Goal: Transaction & Acquisition: Purchase product/service

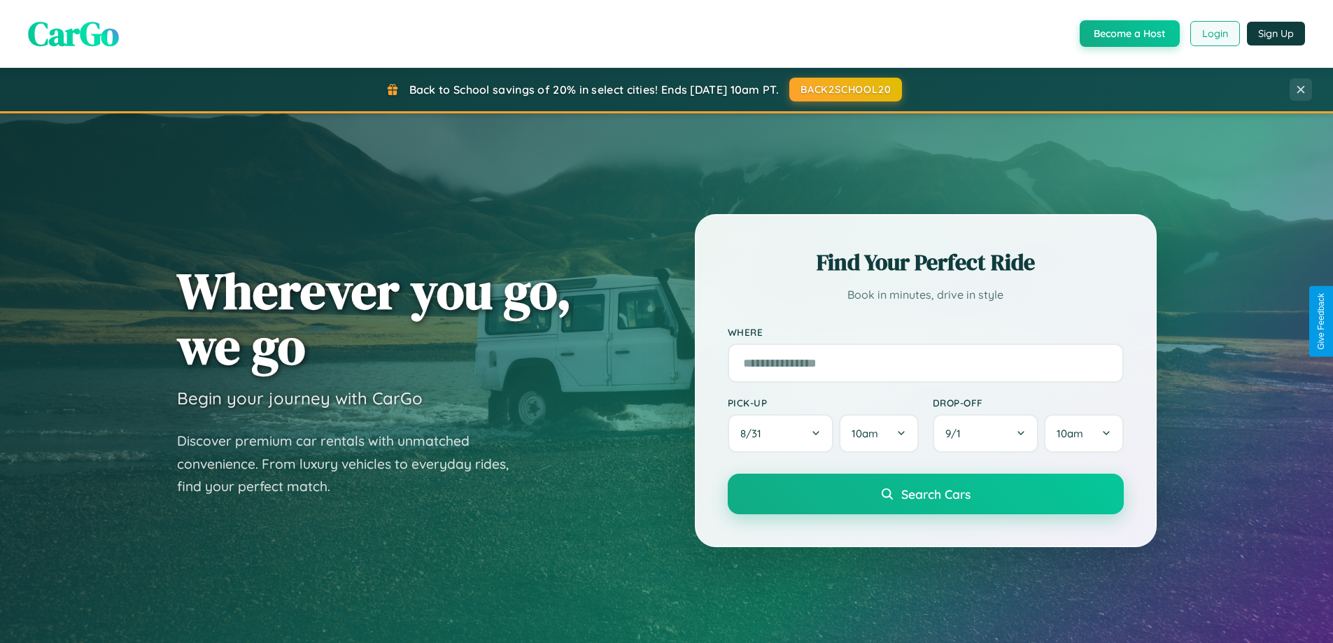
click at [1214, 34] on button "Login" at bounding box center [1215, 33] width 50 height 25
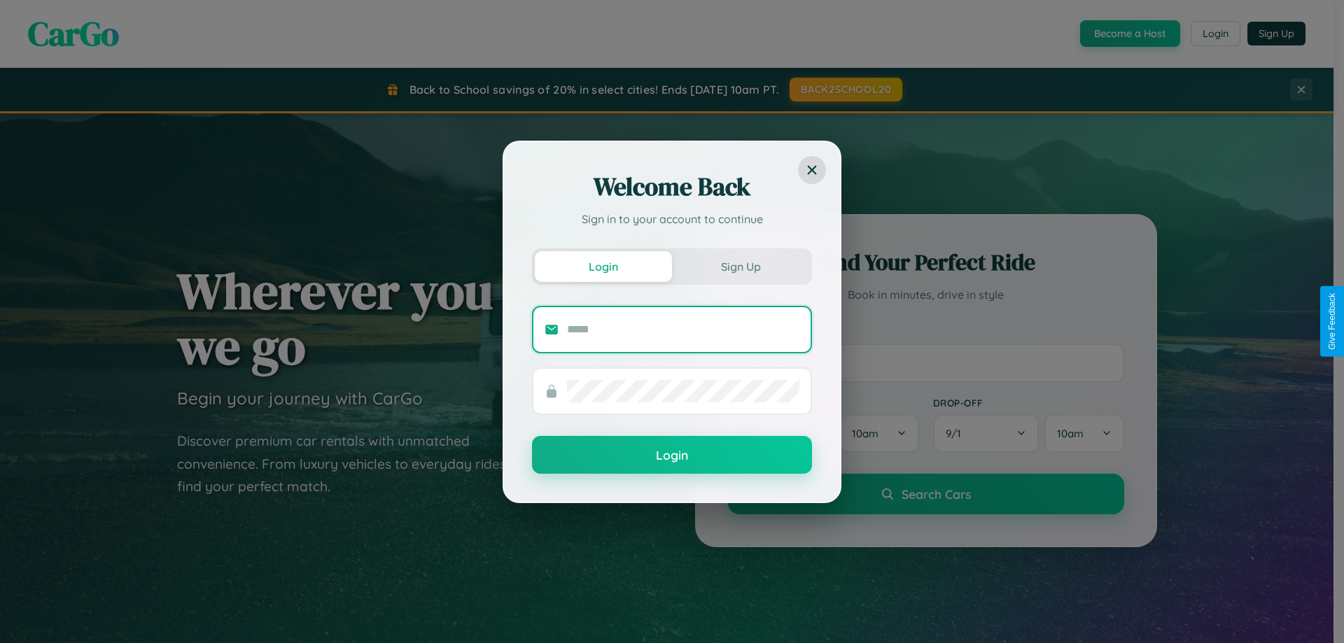
click at [683, 329] on input "text" at bounding box center [683, 329] width 232 height 22
type input "**********"
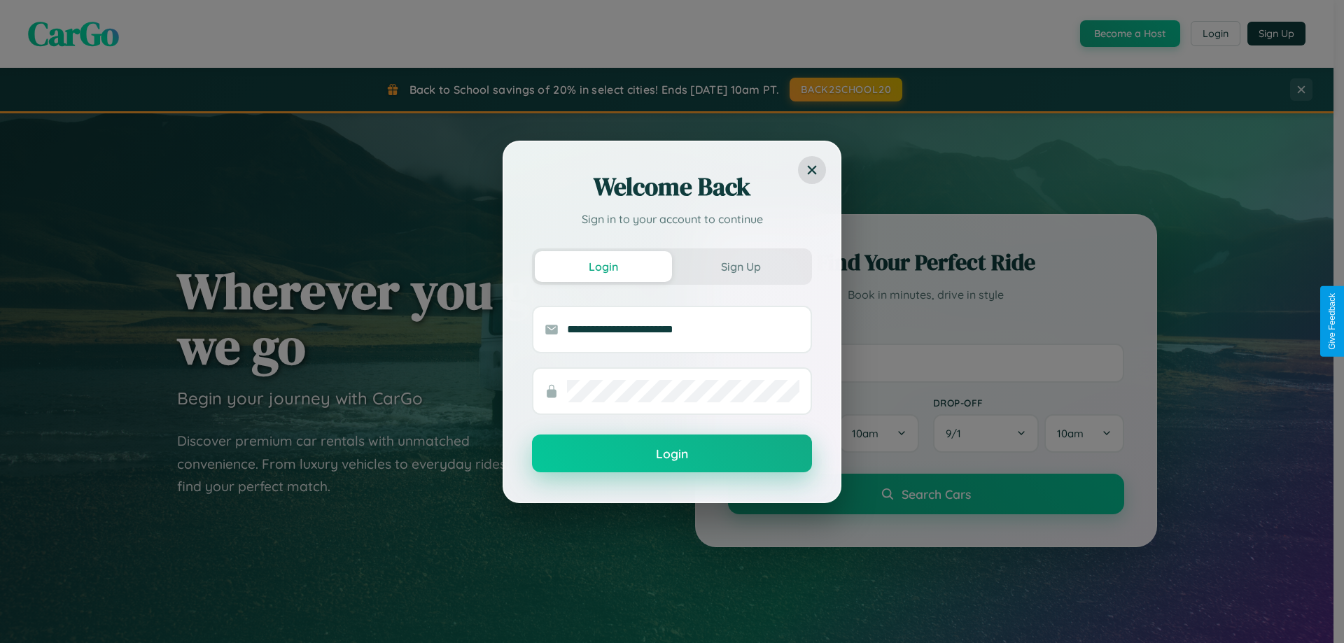
click at [672, 454] on button "Login" at bounding box center [672, 454] width 280 height 38
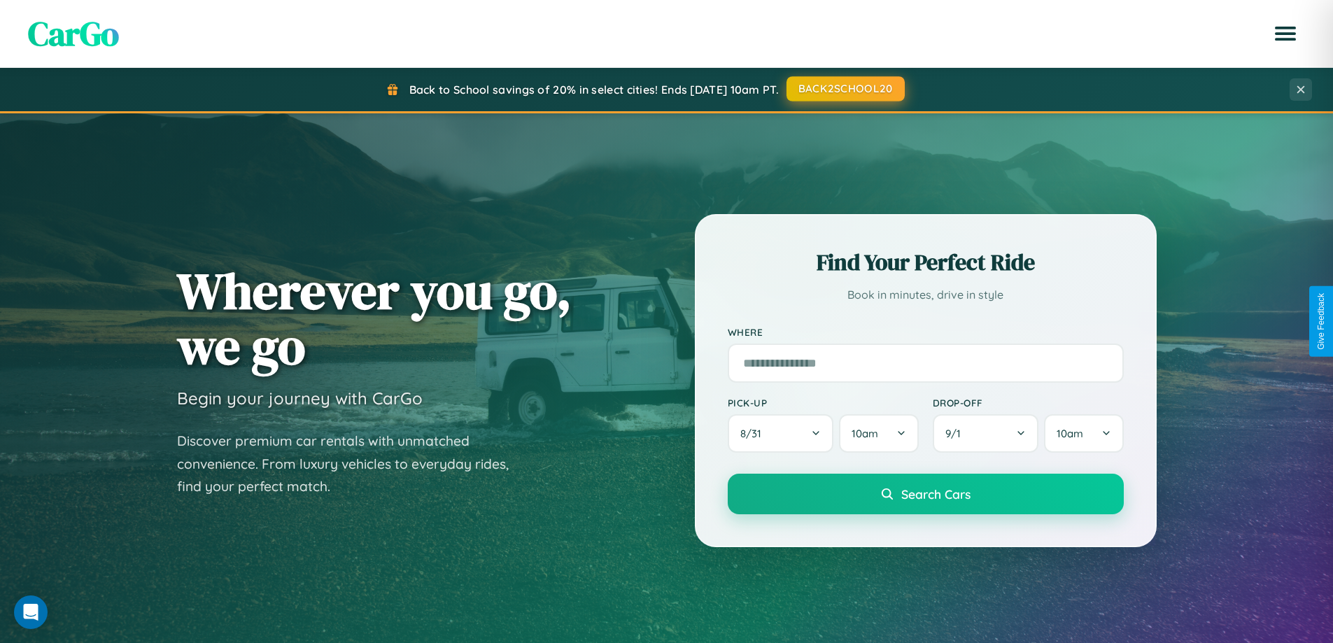
click at [845, 89] on button "BACK2SCHOOL20" at bounding box center [846, 88] width 118 height 25
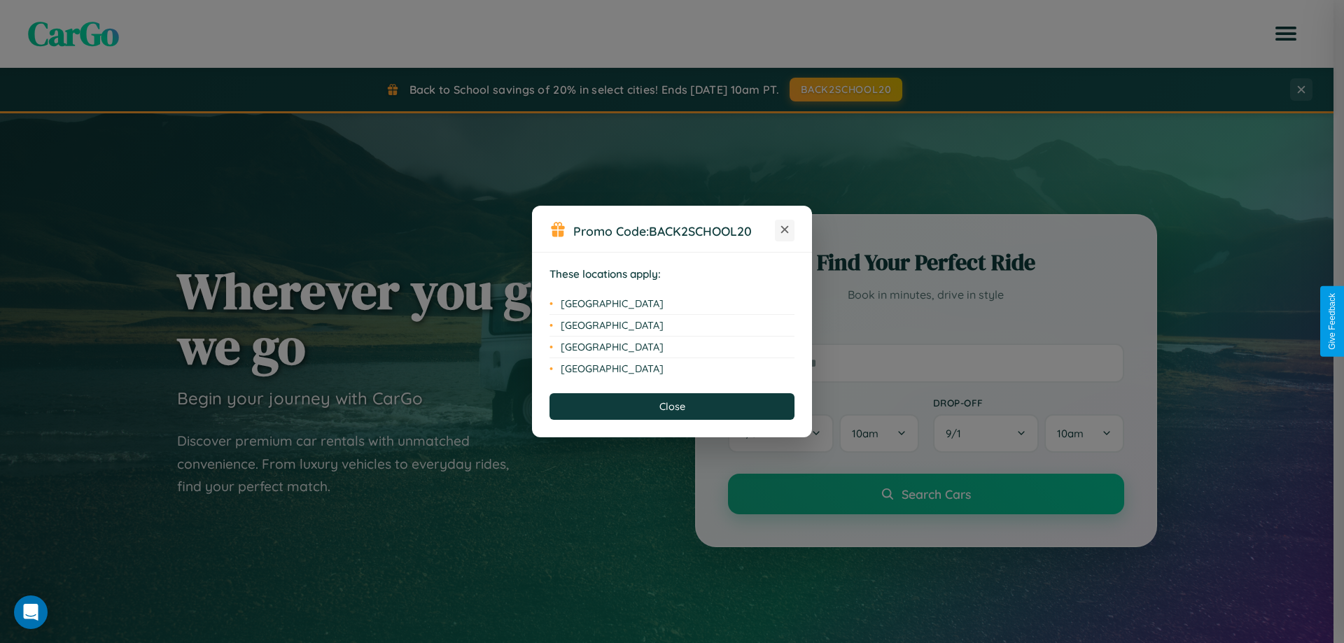
click at [785, 230] on icon at bounding box center [785, 230] width 8 height 8
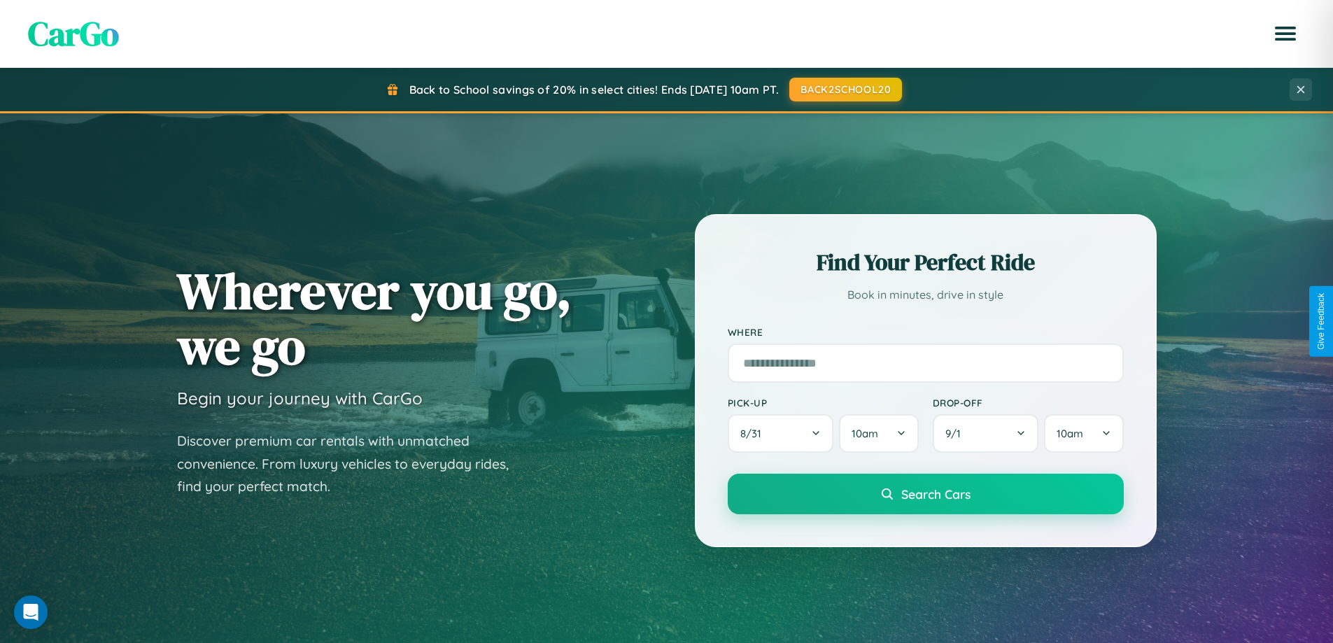
scroll to position [41, 0]
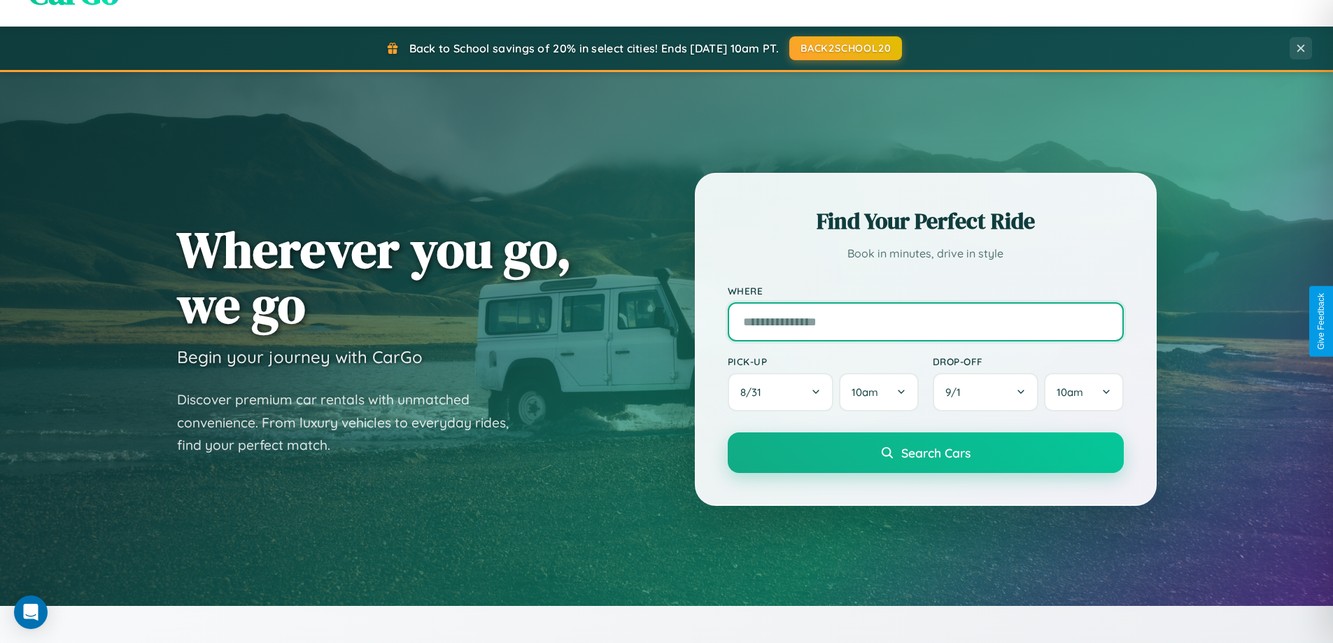
click at [925, 321] on input "text" at bounding box center [926, 321] width 396 height 39
type input "**********"
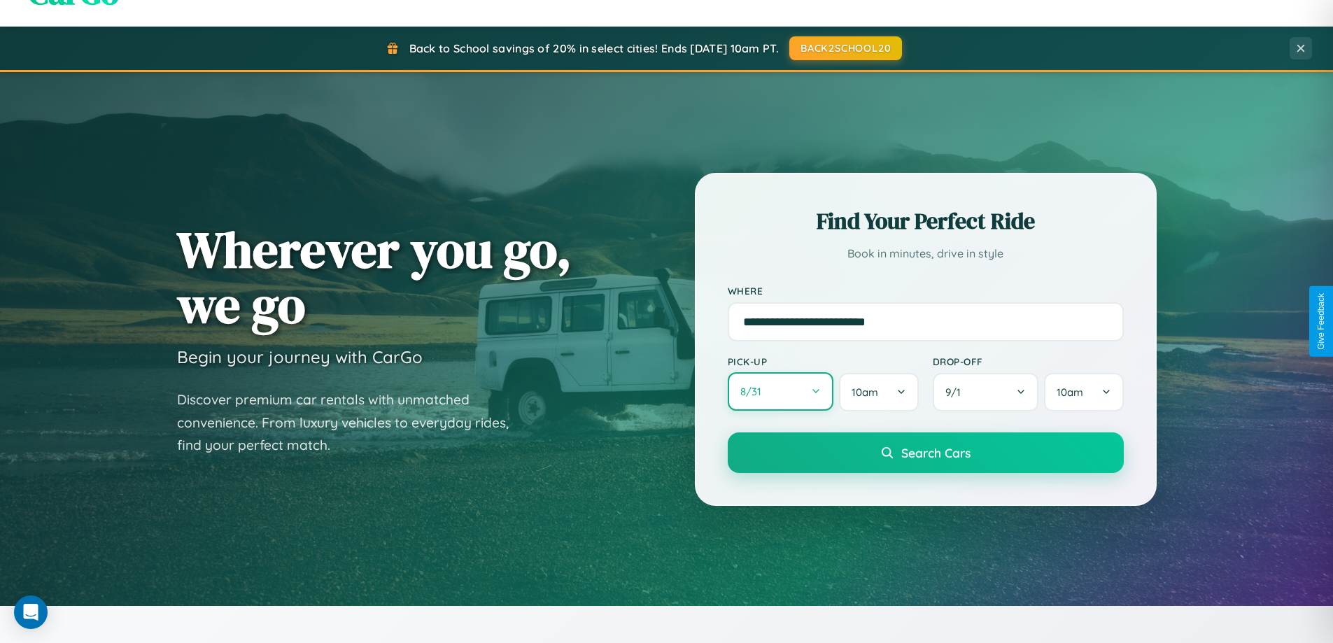
click at [780, 392] on button "8 / 31" at bounding box center [781, 391] width 106 height 38
select select "*"
select select "****"
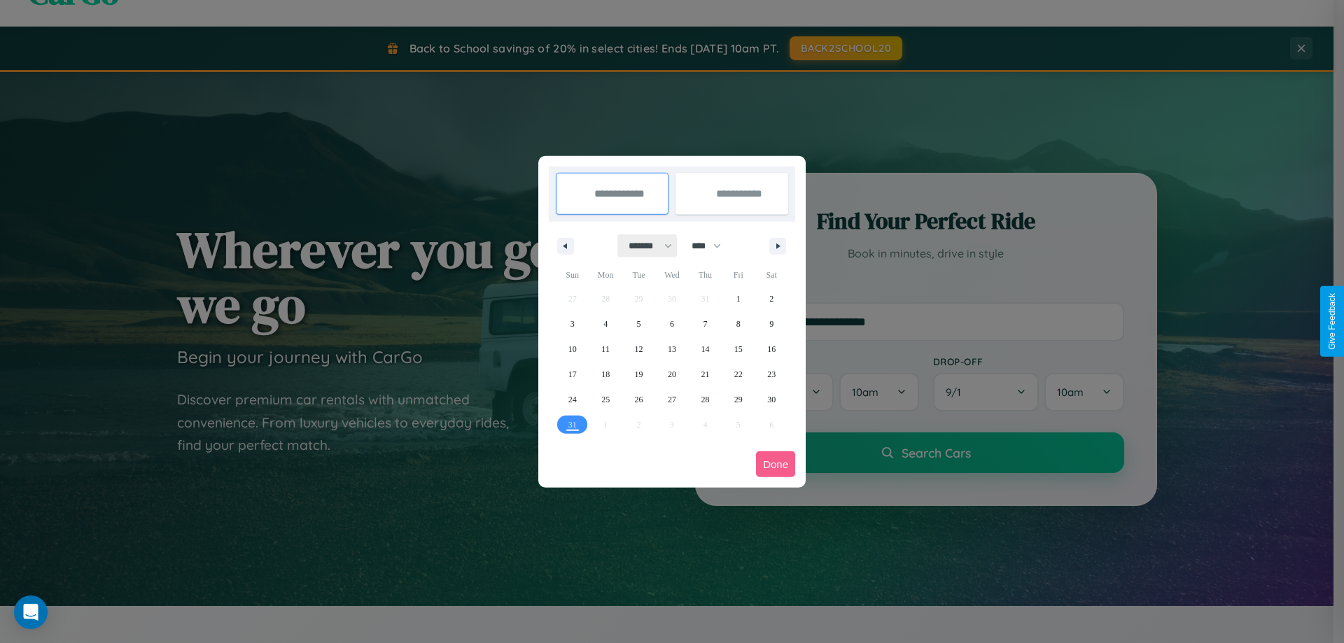
drag, startPoint x: 644, startPoint y: 246, endPoint x: 672, endPoint y: 281, distance: 44.8
click at [644, 246] on select "******* ******** ***** ***** *** **** **** ****** ********* ******* ******** **…" at bounding box center [647, 245] width 59 height 23
select select "*"
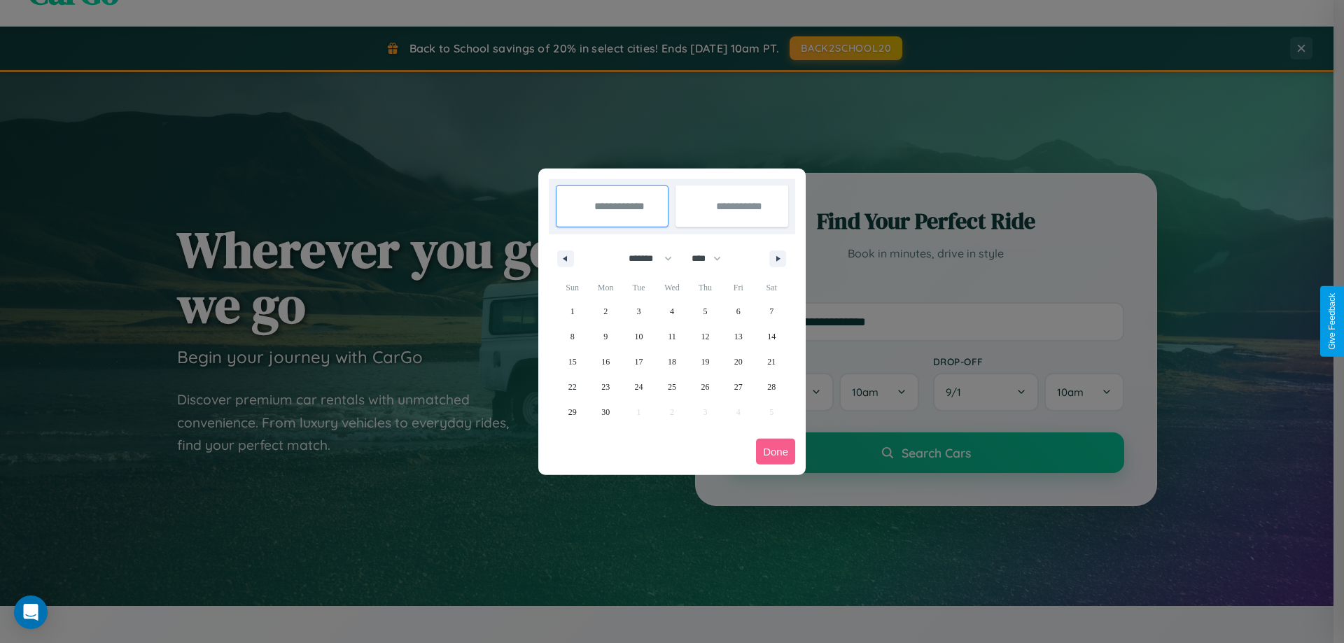
click at [712, 258] on select "**** **** **** **** **** **** **** **** **** **** **** **** **** **** **** ****…" at bounding box center [705, 258] width 42 height 23
select select "****"
click at [605, 412] on span "29" at bounding box center [605, 412] width 8 height 25
type input "**********"
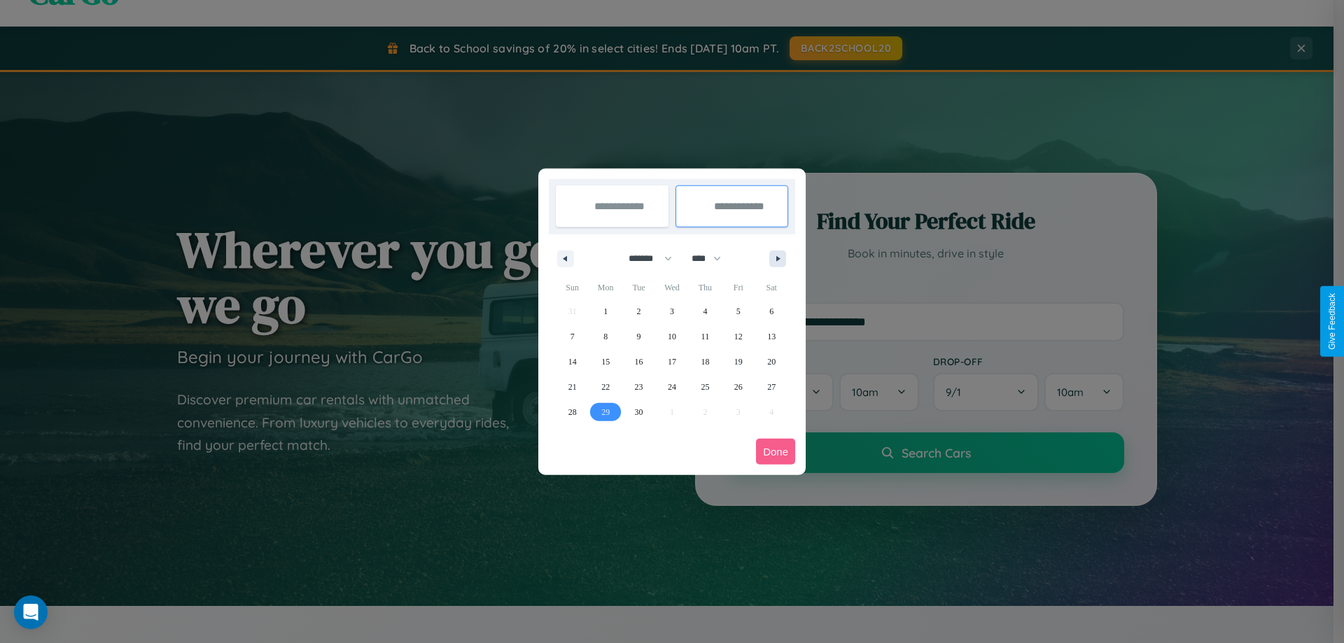
click at [778, 258] on icon "button" at bounding box center [780, 259] width 7 height 6
select select "*"
click at [738, 311] on span "3" at bounding box center [738, 311] width 4 height 25
type input "**********"
select select "*"
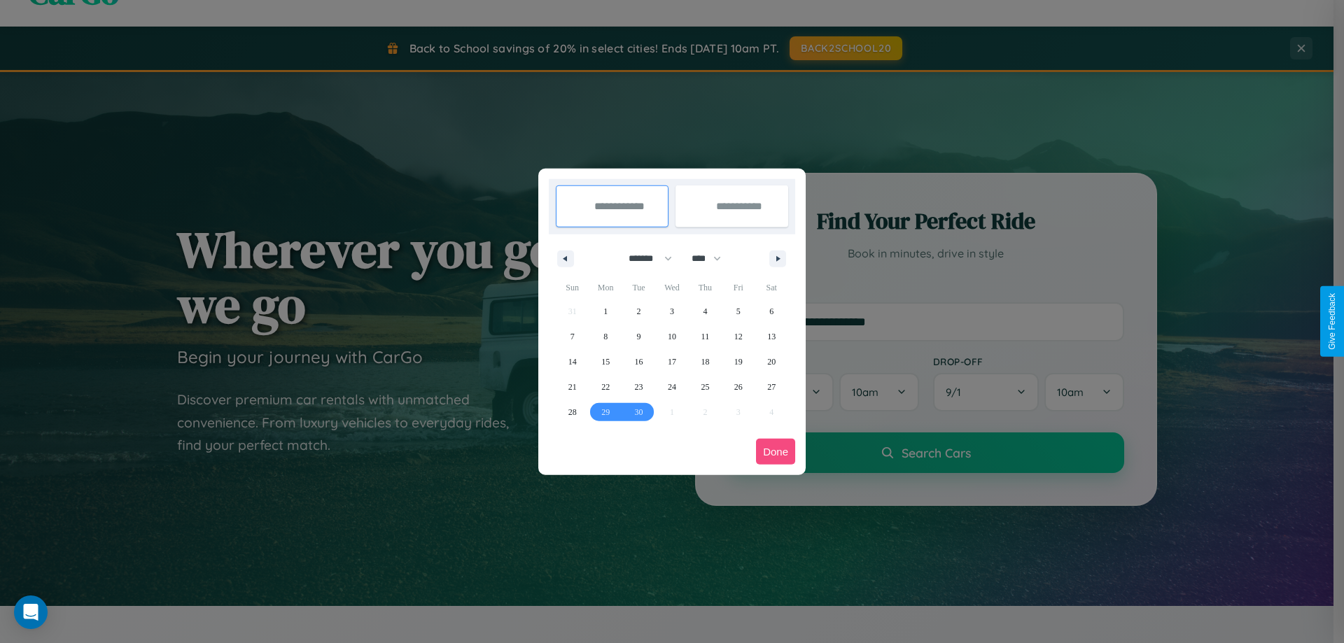
click at [775, 451] on button "Done" at bounding box center [775, 452] width 39 height 26
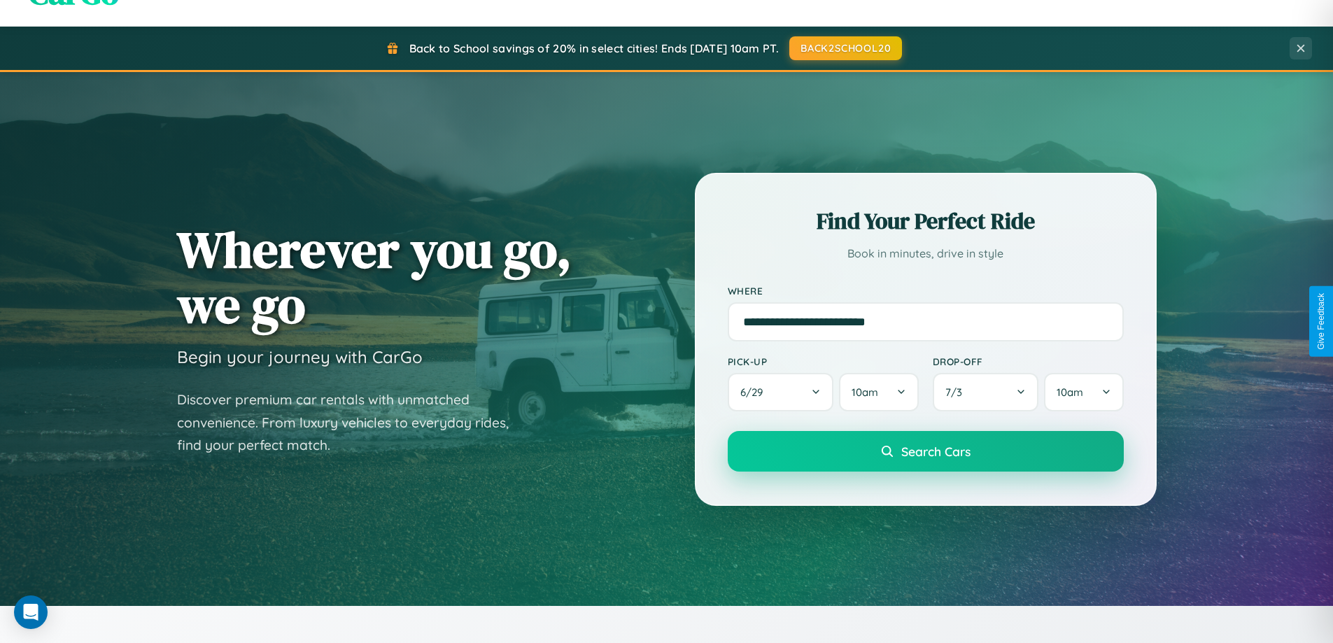
click at [925, 451] on span "Search Cars" at bounding box center [935, 451] width 69 height 15
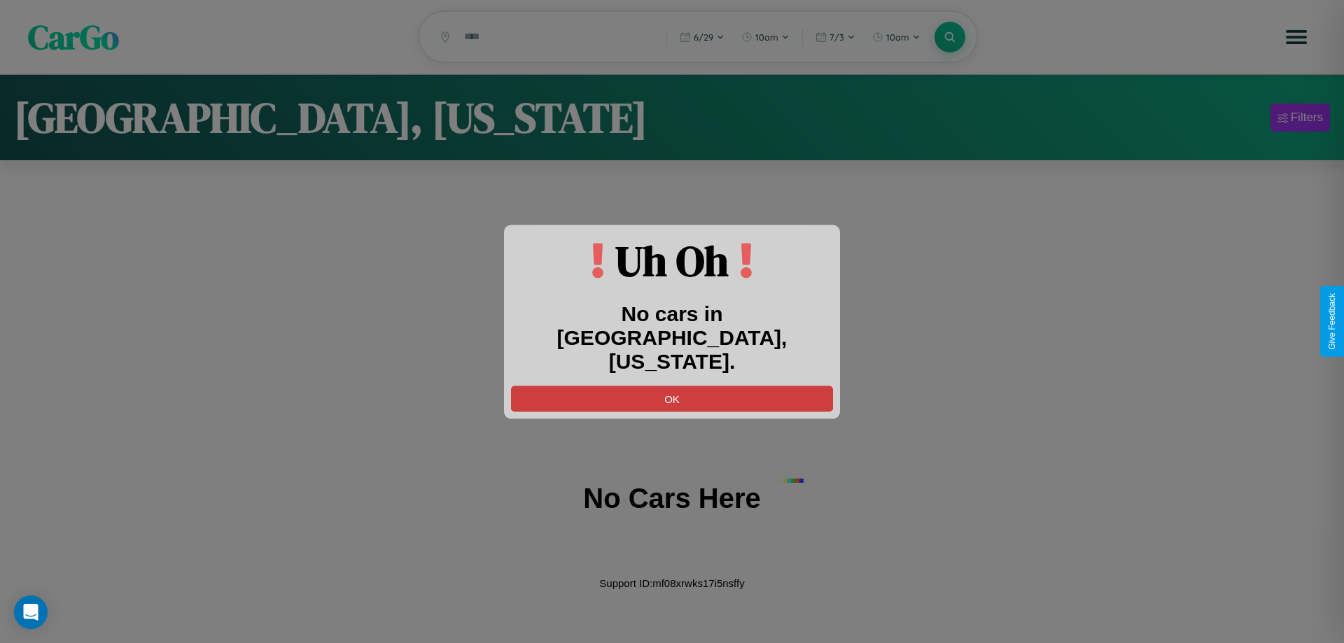
click at [672, 386] on button "OK" at bounding box center [672, 399] width 322 height 26
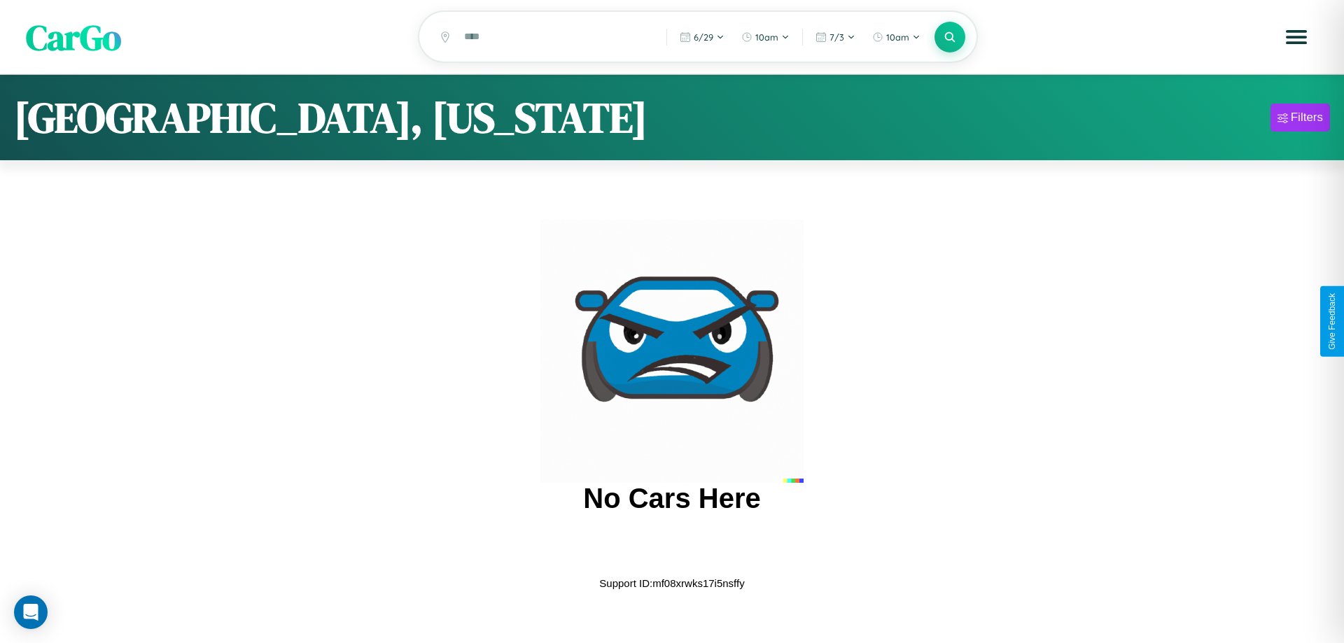
click at [73, 38] on span "CarGo" at bounding box center [73, 37] width 95 height 48
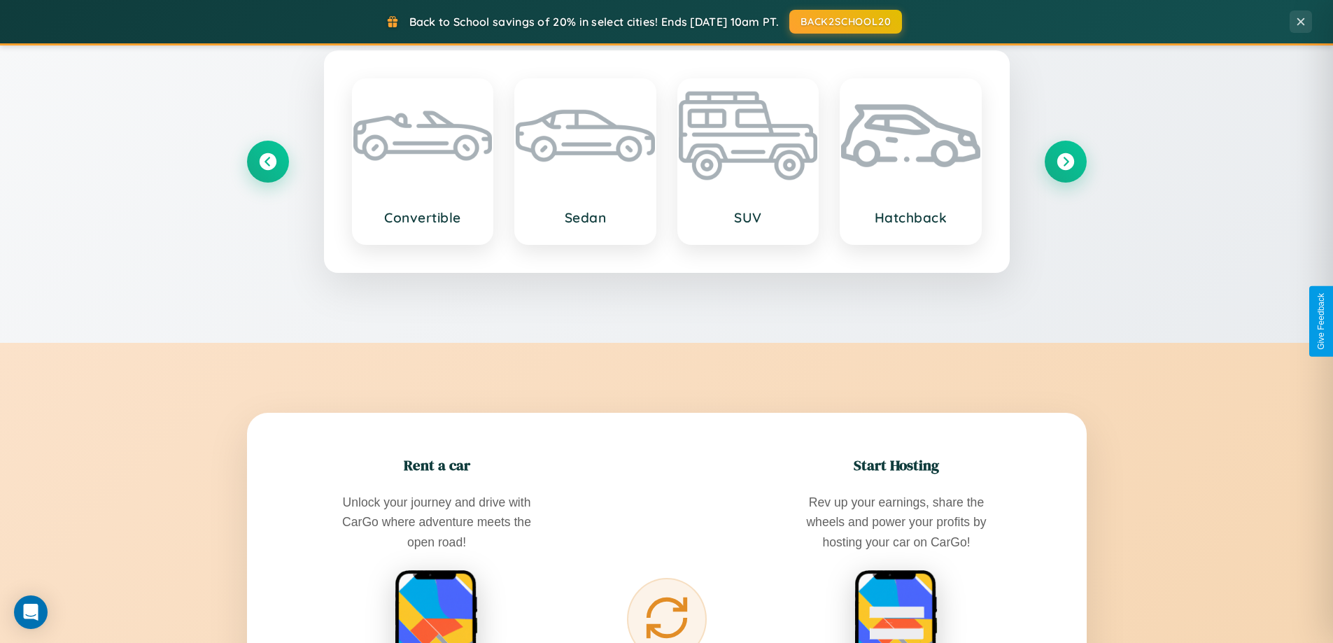
scroll to position [2249, 0]
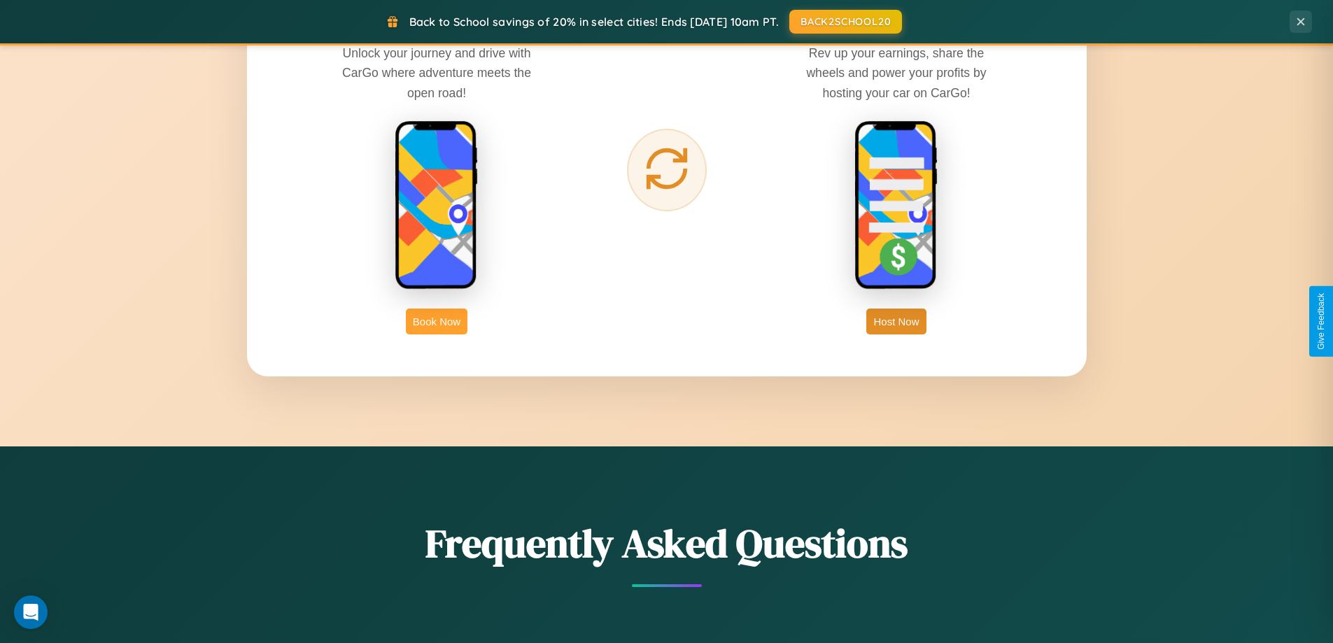
click at [437, 321] on button "Book Now" at bounding box center [437, 322] width 62 height 26
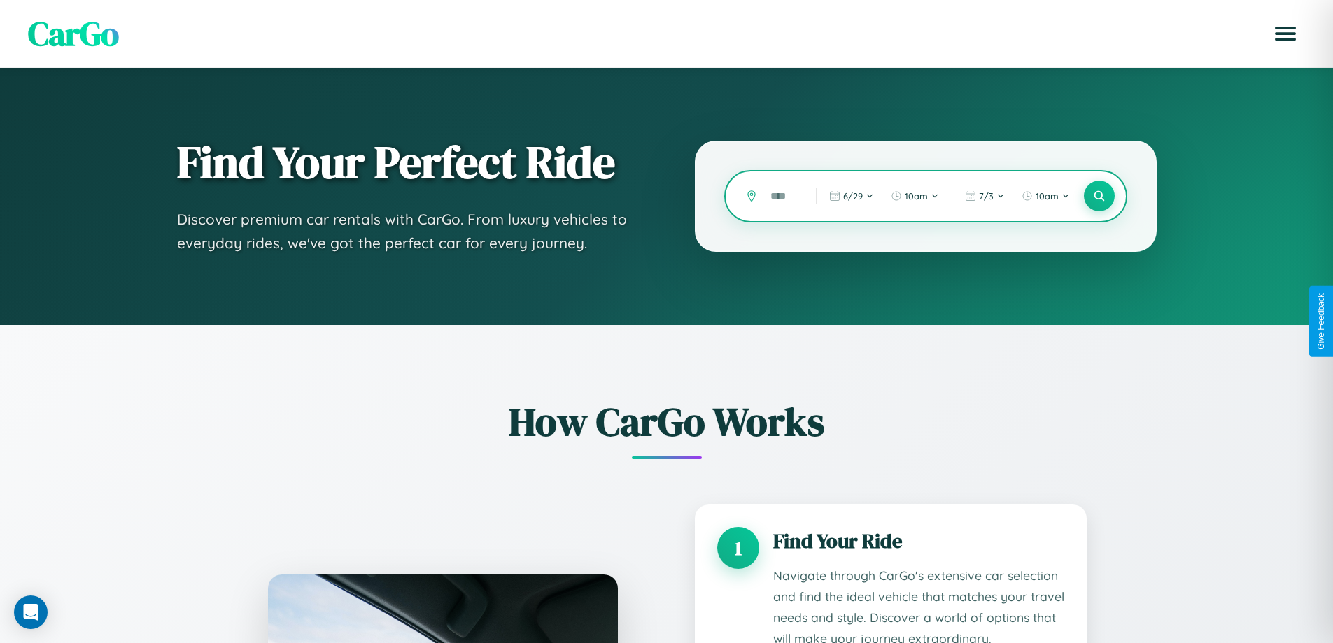
click at [783, 196] on input "text" at bounding box center [783, 196] width 38 height 24
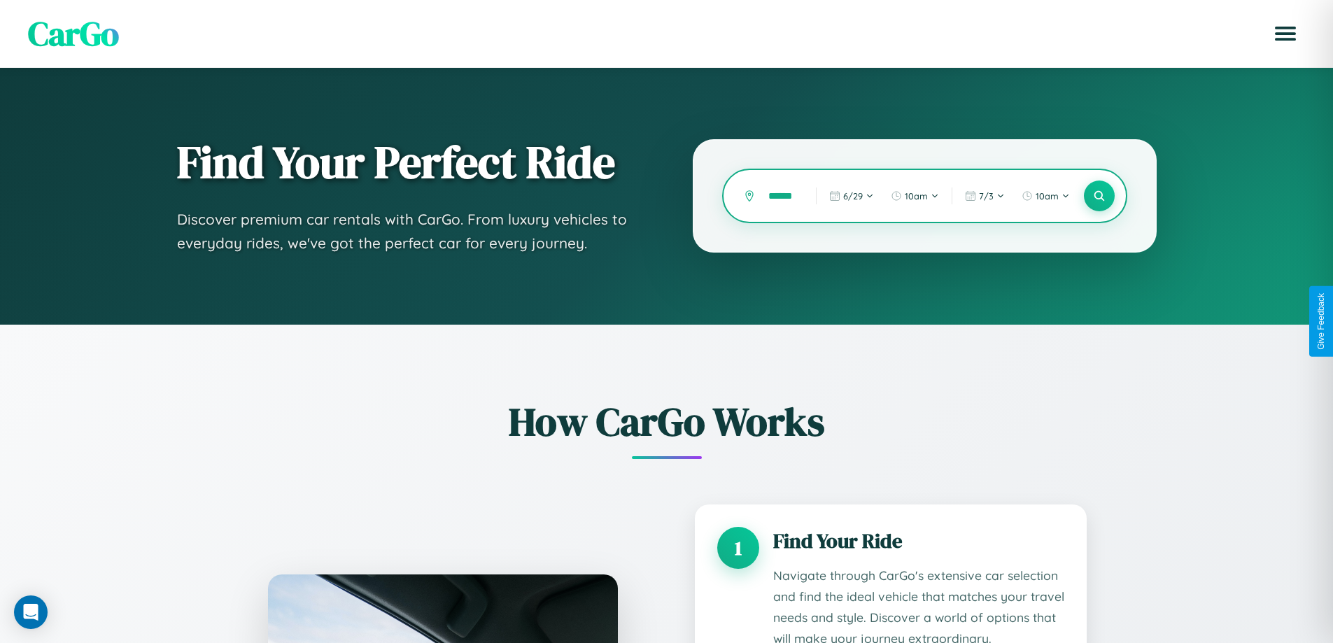
scroll to position [0, 6]
type input "******"
click at [1099, 196] on icon at bounding box center [1099, 196] width 13 height 13
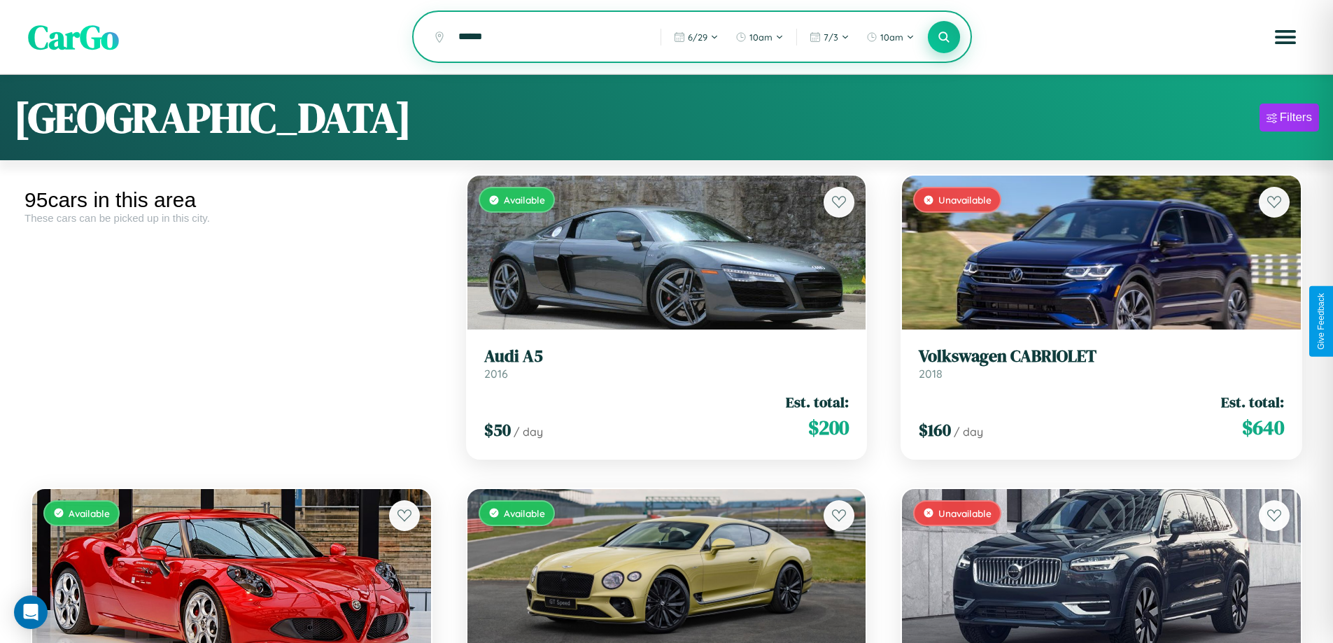
click at [944, 38] on icon at bounding box center [944, 36] width 13 height 13
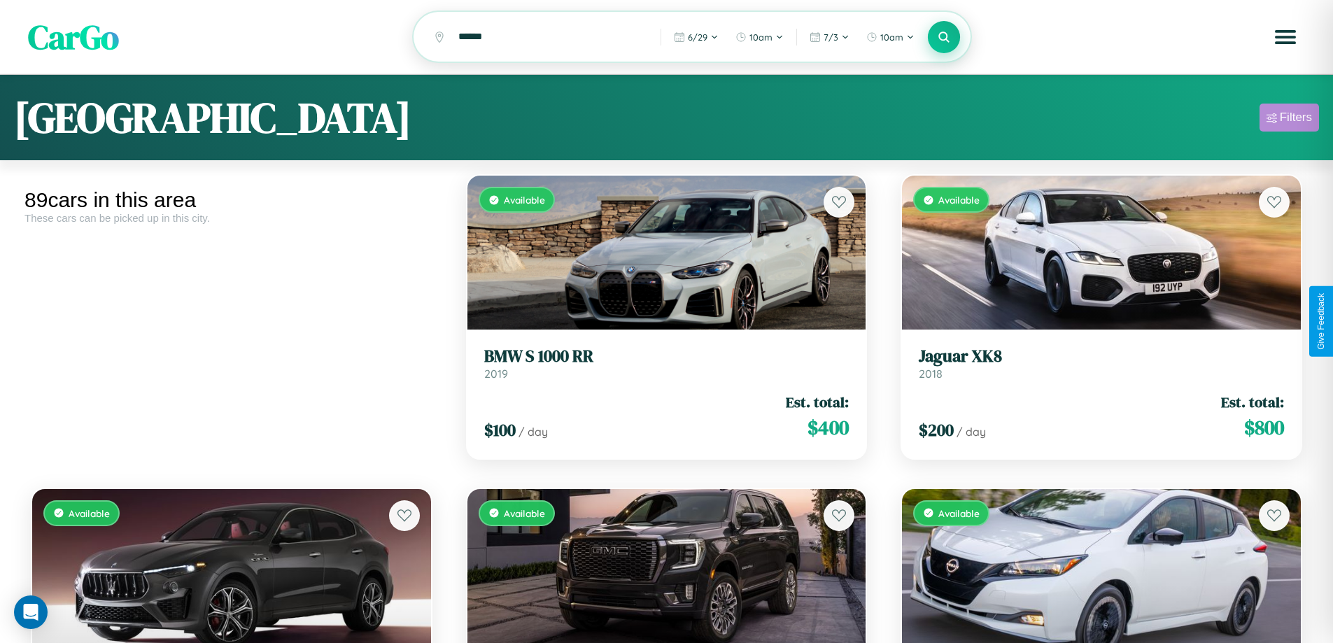
click at [1289, 120] on div "Filters" at bounding box center [1296, 118] width 32 height 14
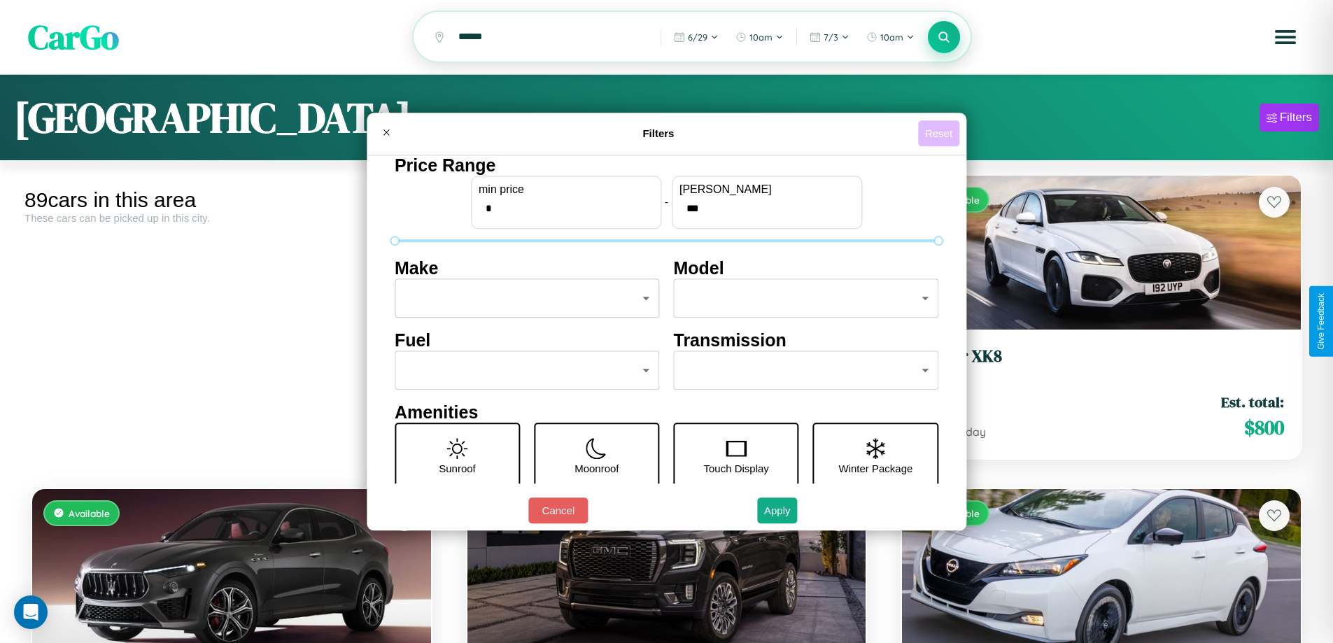
click at [941, 133] on button "Reset" at bounding box center [938, 133] width 41 height 26
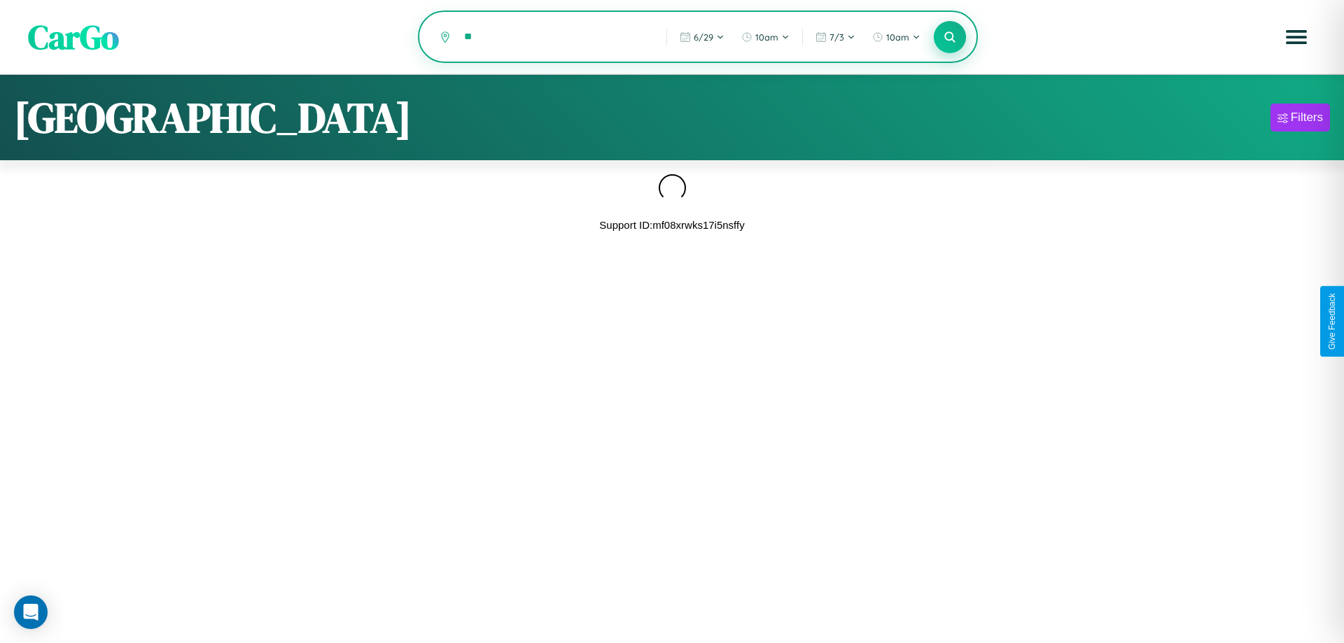
type input "*"
type input "******"
click at [950, 37] on icon at bounding box center [949, 36] width 13 height 13
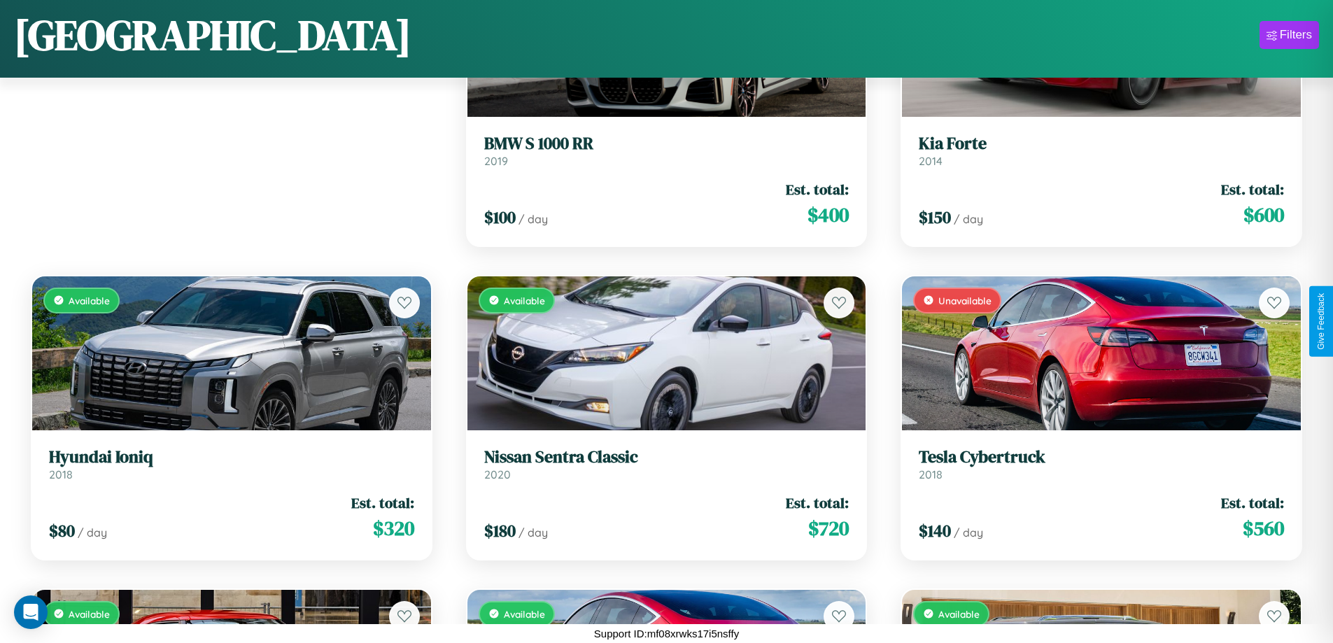
scroll to position [197, 0]
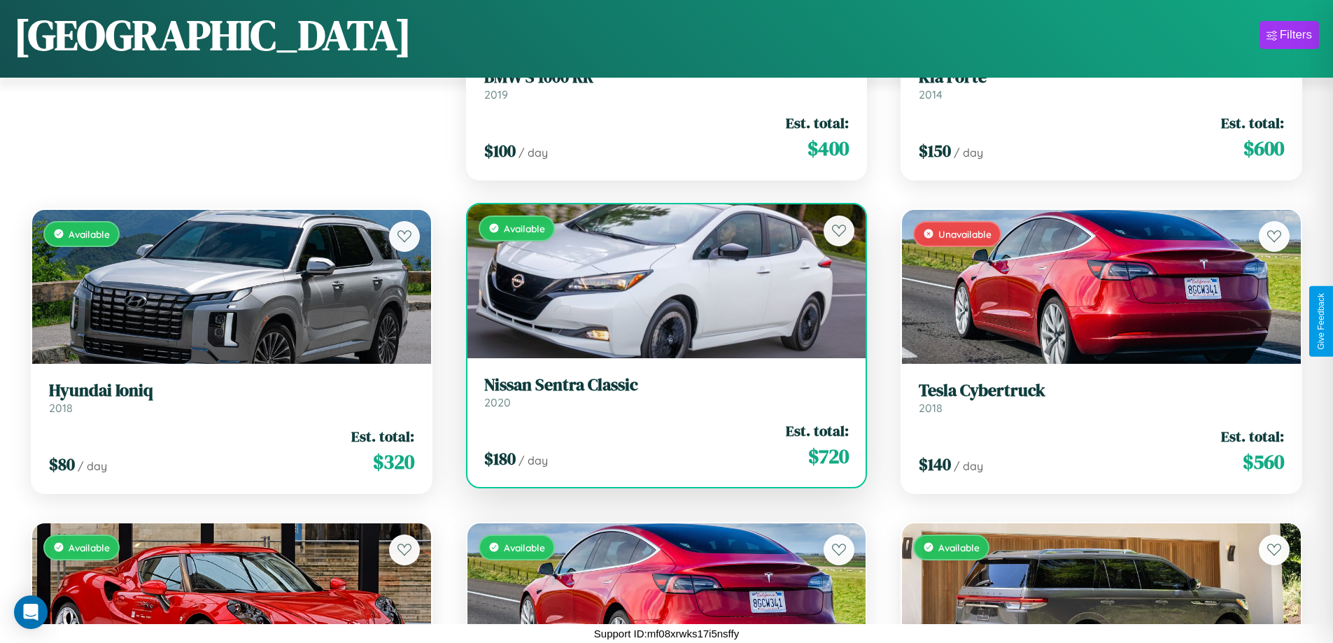
click at [661, 398] on link "Nissan Sentra Classic 2020" at bounding box center [666, 392] width 365 height 34
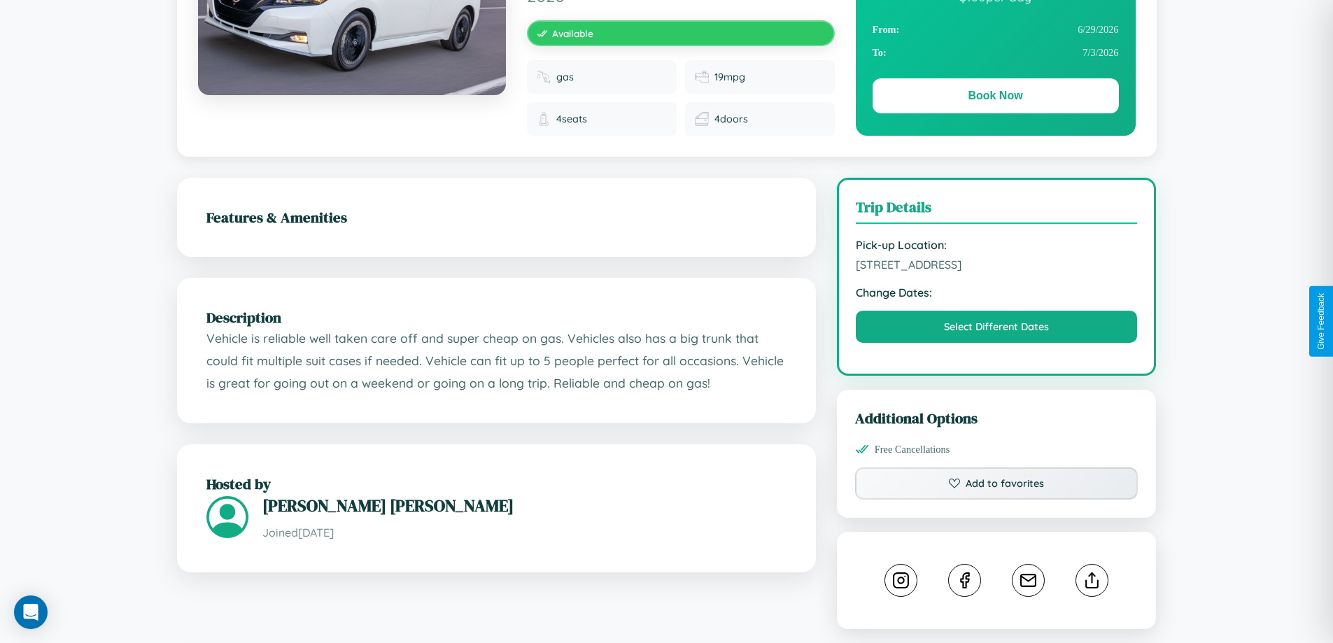
scroll to position [790, 0]
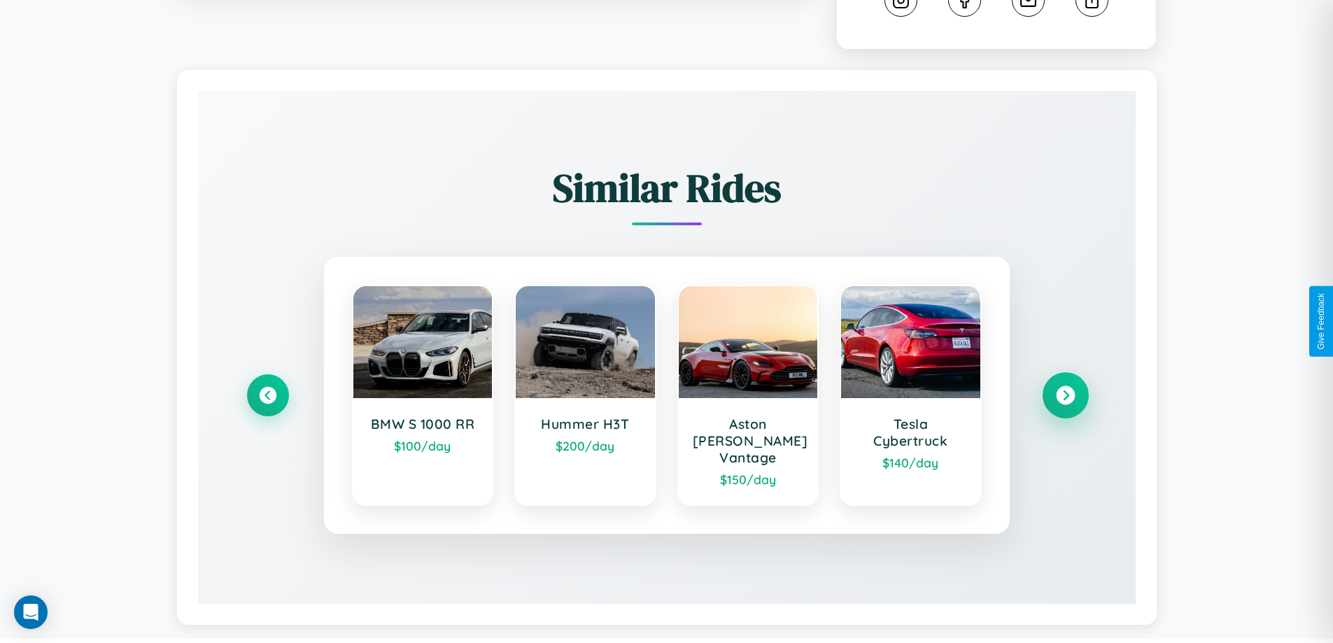
click at [1065, 389] on icon at bounding box center [1065, 395] width 19 height 19
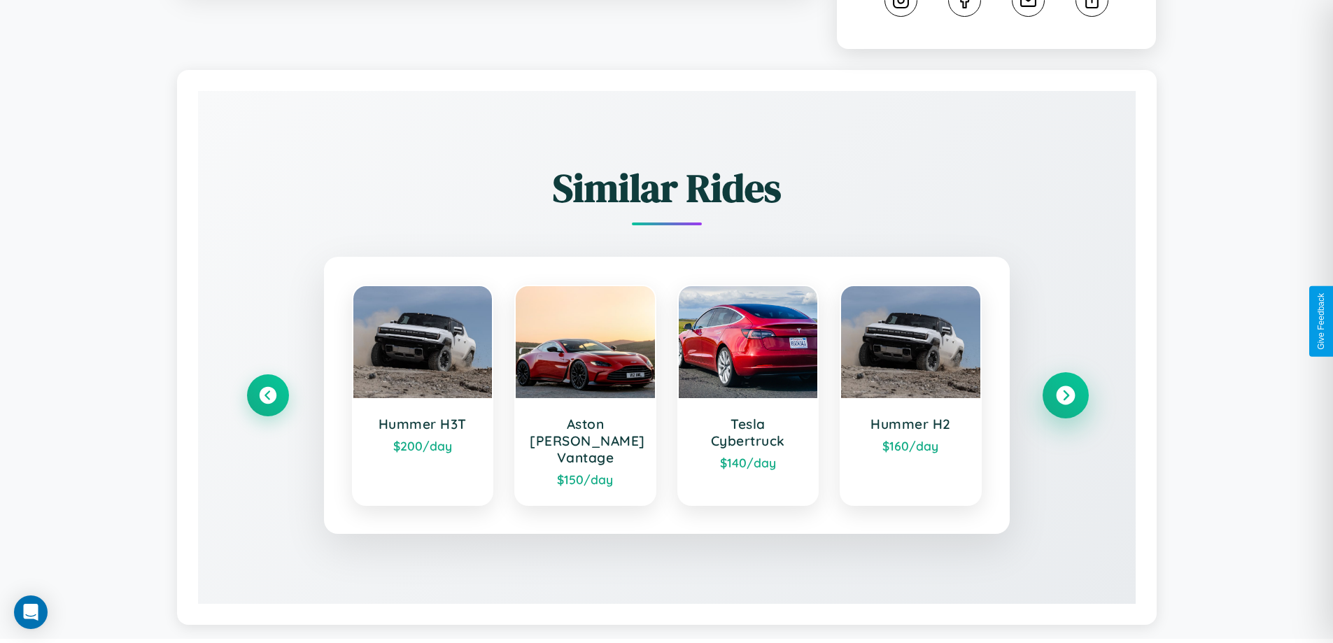
click at [1065, 389] on icon at bounding box center [1065, 395] width 19 height 19
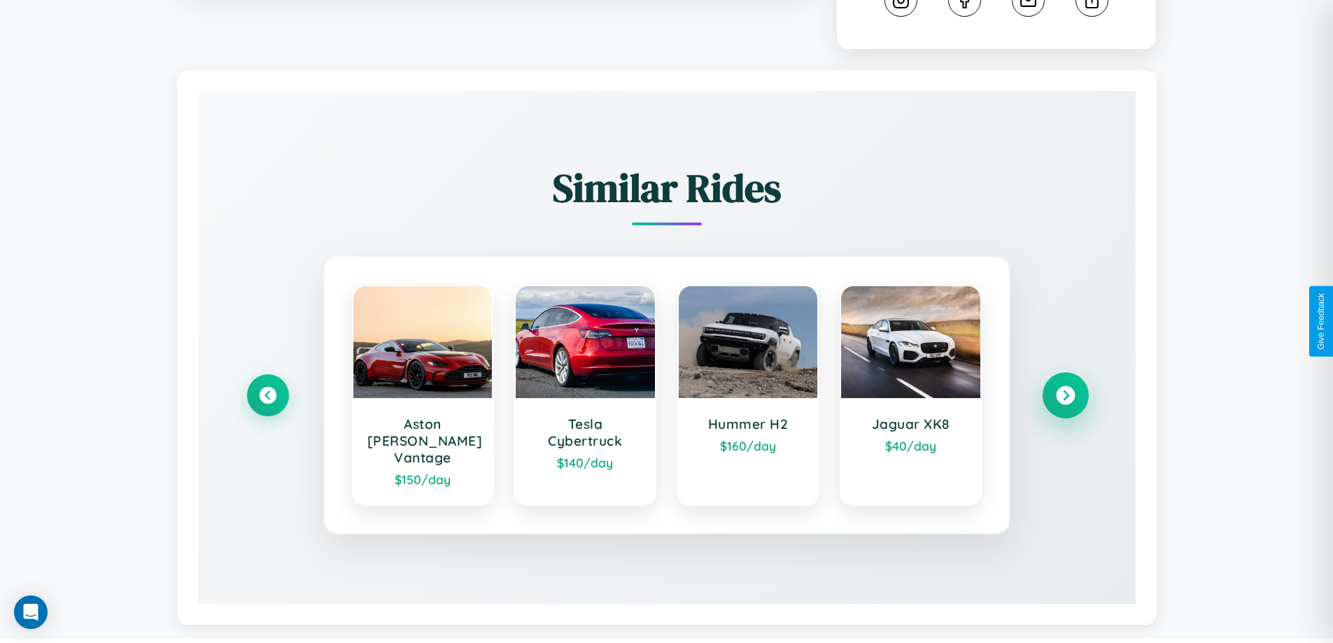
click at [1065, 389] on icon at bounding box center [1065, 395] width 19 height 19
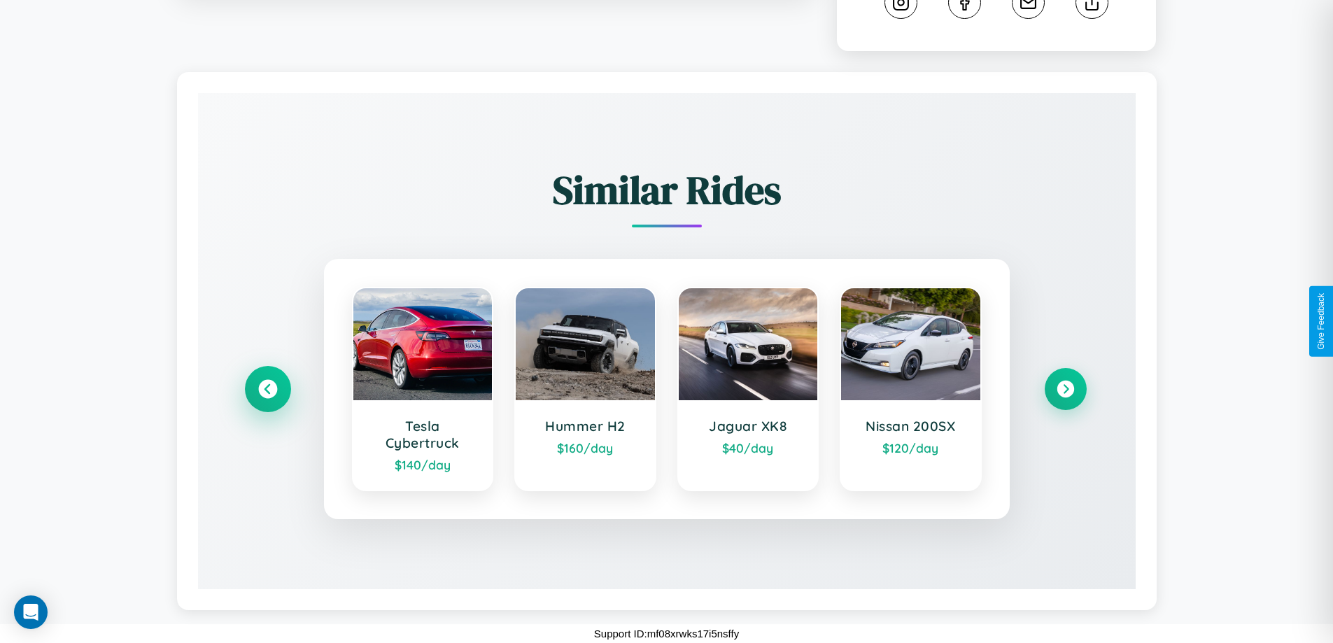
click at [267, 389] on icon at bounding box center [267, 389] width 19 height 19
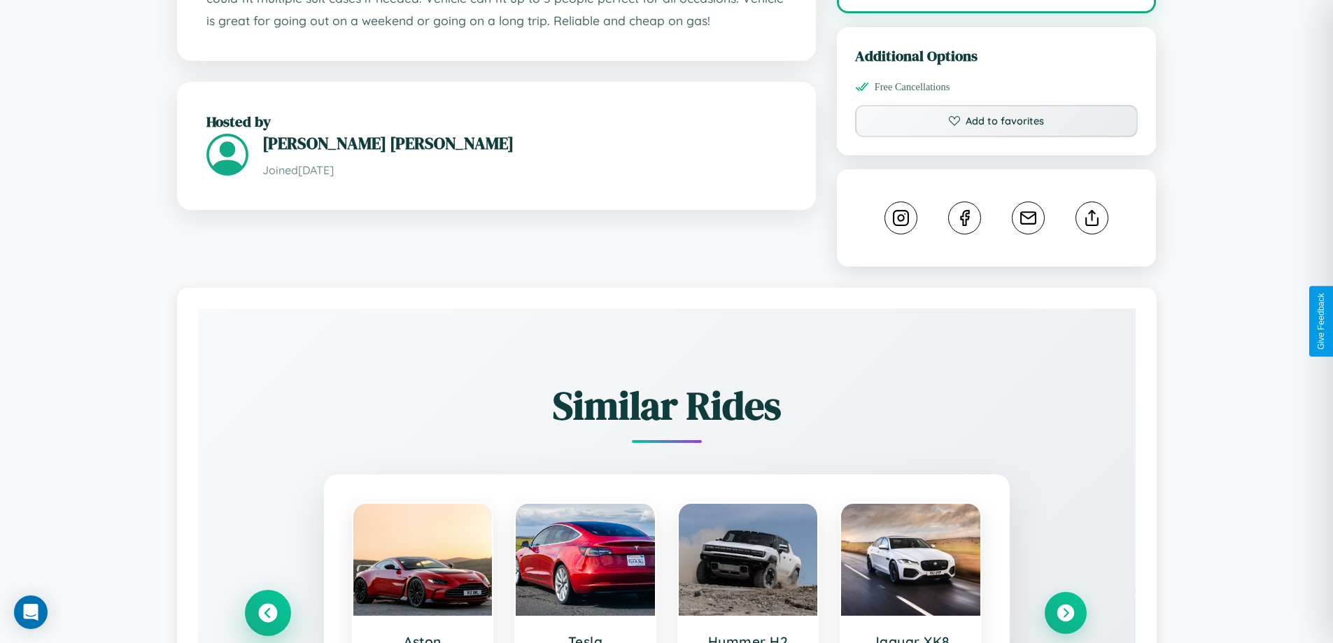
scroll to position [471, 0]
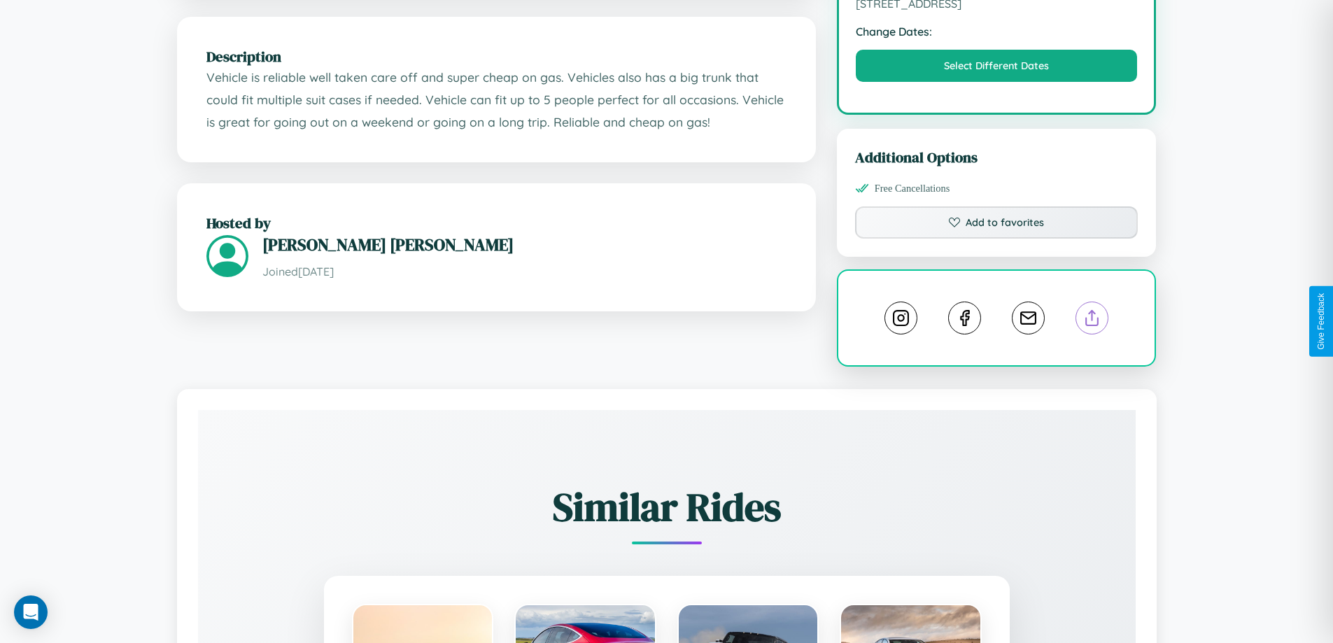
click at [1093, 320] on line at bounding box center [1093, 316] width 0 height 10
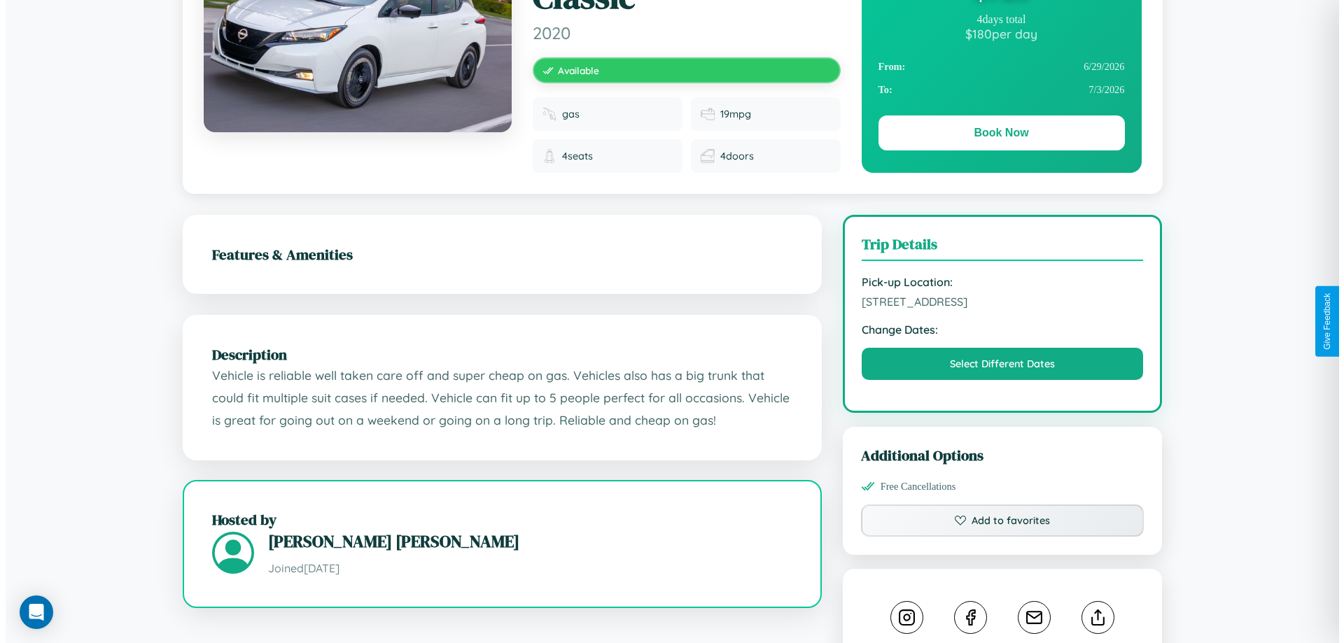
scroll to position [0, 0]
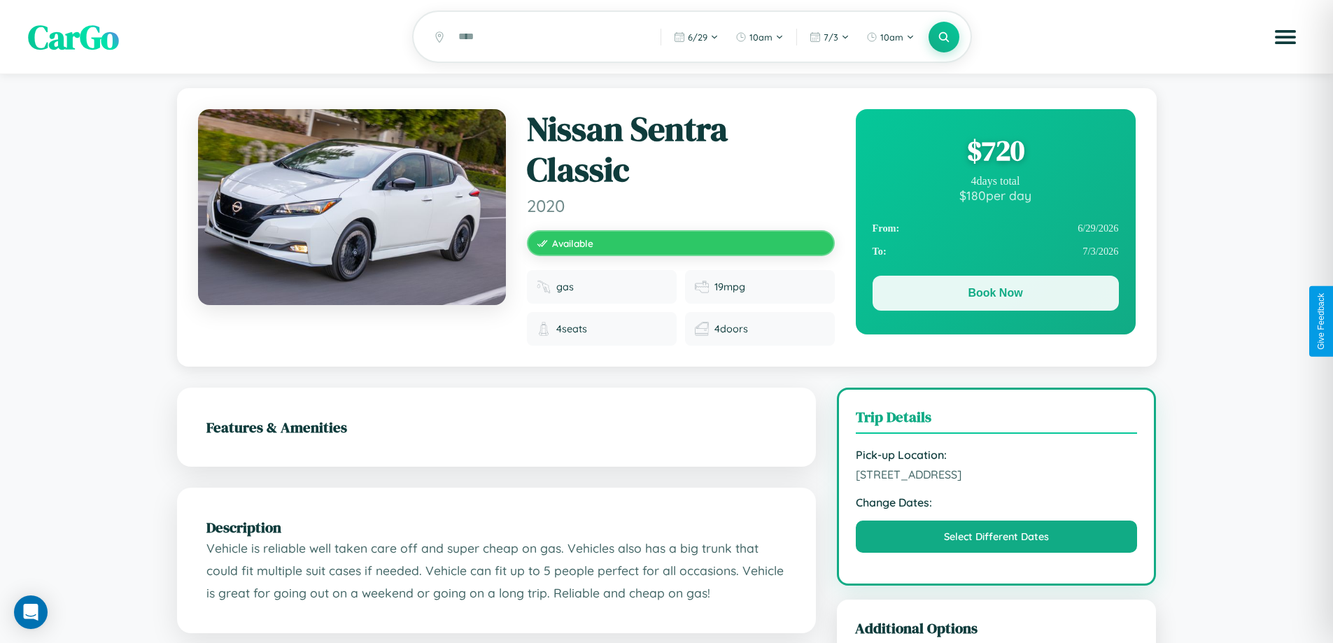
click at [995, 297] on button "Book Now" at bounding box center [996, 293] width 246 height 35
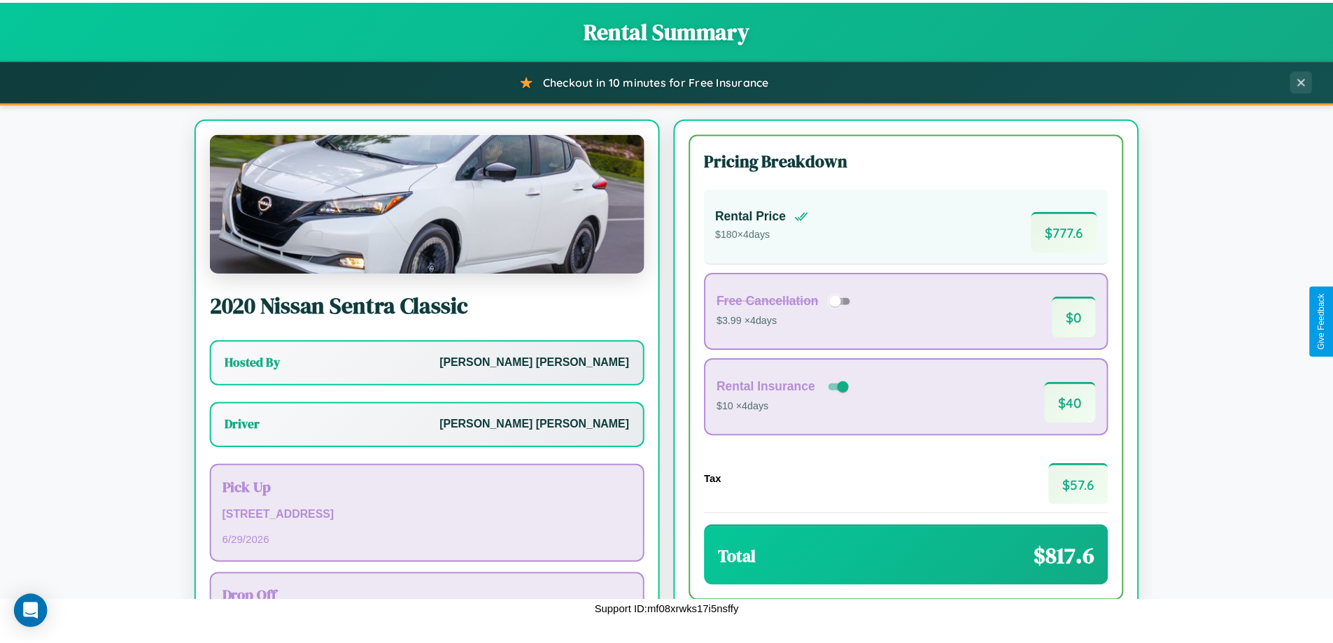
scroll to position [101, 0]
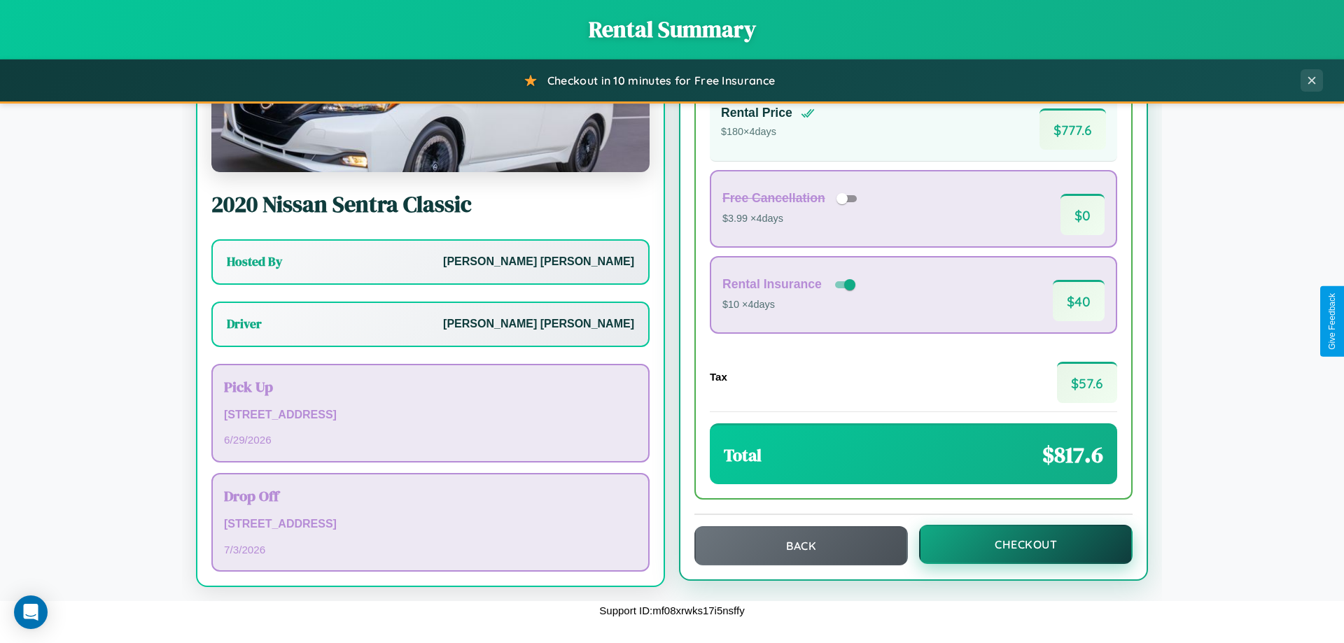
click at [1016, 545] on button "Checkout" at bounding box center [1025, 544] width 213 height 39
